Goal: Transaction & Acquisition: Obtain resource

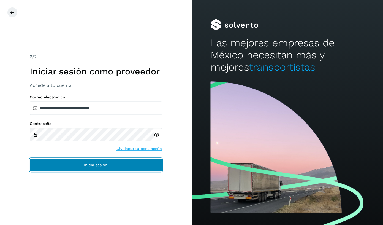
click at [108, 167] on button "Inicia sesión" at bounding box center [96, 164] width 132 height 13
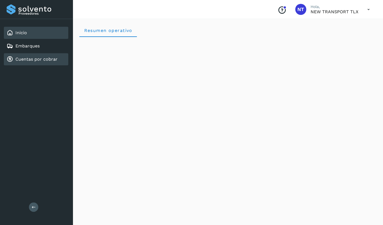
click at [43, 56] on div "Cuentas por cobrar" at bounding box center [32, 59] width 51 height 7
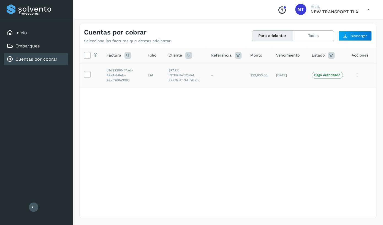
click at [296, 87] on td "[DATE]" at bounding box center [290, 75] width 36 height 24
click at [322, 77] on p "Pago Autorizado" at bounding box center [327, 75] width 26 height 4
click at [86, 76] on icon at bounding box center [87, 74] width 6 height 6
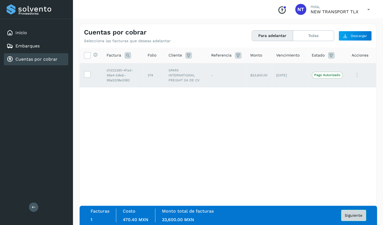
click at [355, 216] on span "Siguiente" at bounding box center [354, 215] width 18 height 4
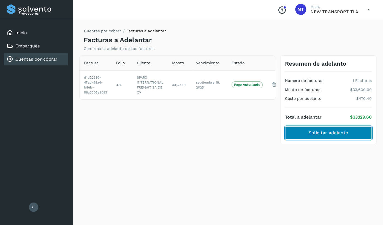
click at [321, 129] on button "Solicitar adelanto" at bounding box center [328, 132] width 87 height 13
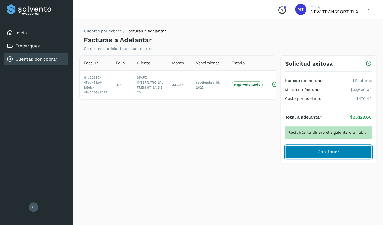
click at [331, 150] on span "Continuar" at bounding box center [328, 152] width 22 height 6
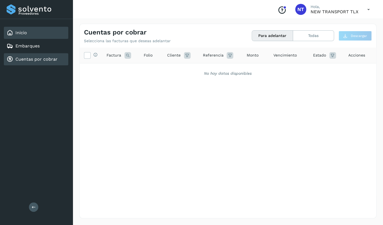
click at [32, 39] on div "Inicio" at bounding box center [36, 33] width 64 height 12
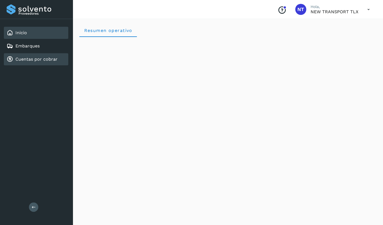
click at [40, 56] on div "Cuentas por cobrar" at bounding box center [32, 59] width 51 height 7
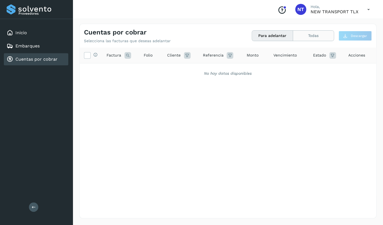
click at [300, 36] on button "Todas" at bounding box center [313, 36] width 41 height 10
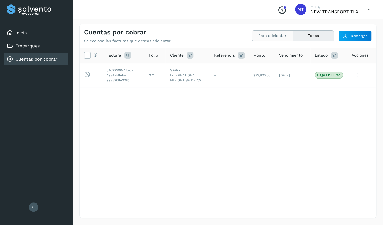
click at [274, 37] on button "Para adelantar" at bounding box center [272, 36] width 41 height 10
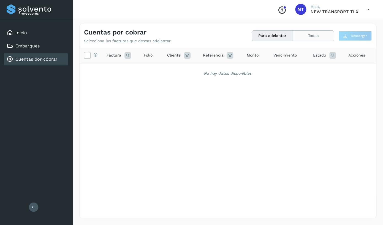
click at [312, 38] on button "Todas" at bounding box center [313, 36] width 41 height 10
